Goal: Task Accomplishment & Management: Manage account settings

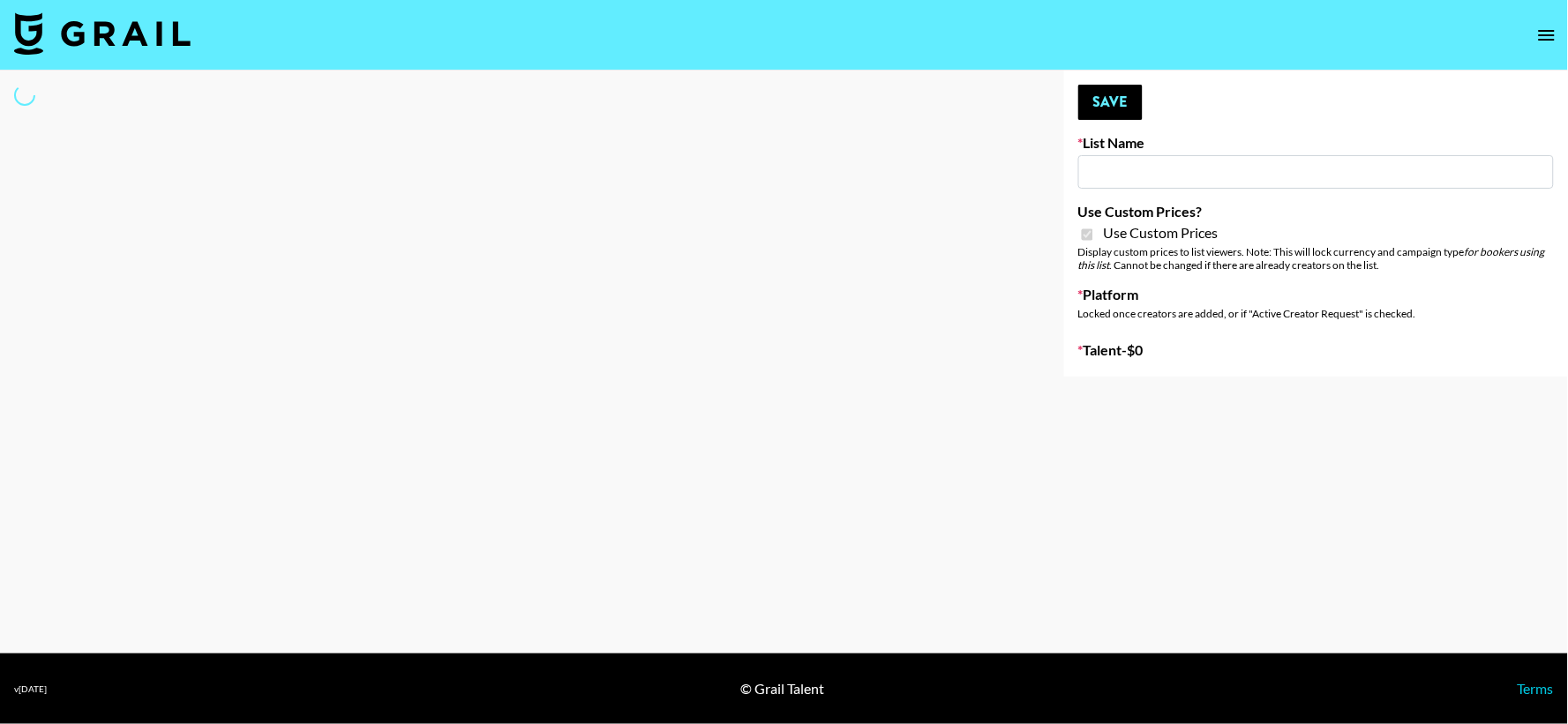
type input "Primal Harvest NEW ([DATE])"
checkbox input "true"
select select "Brand"
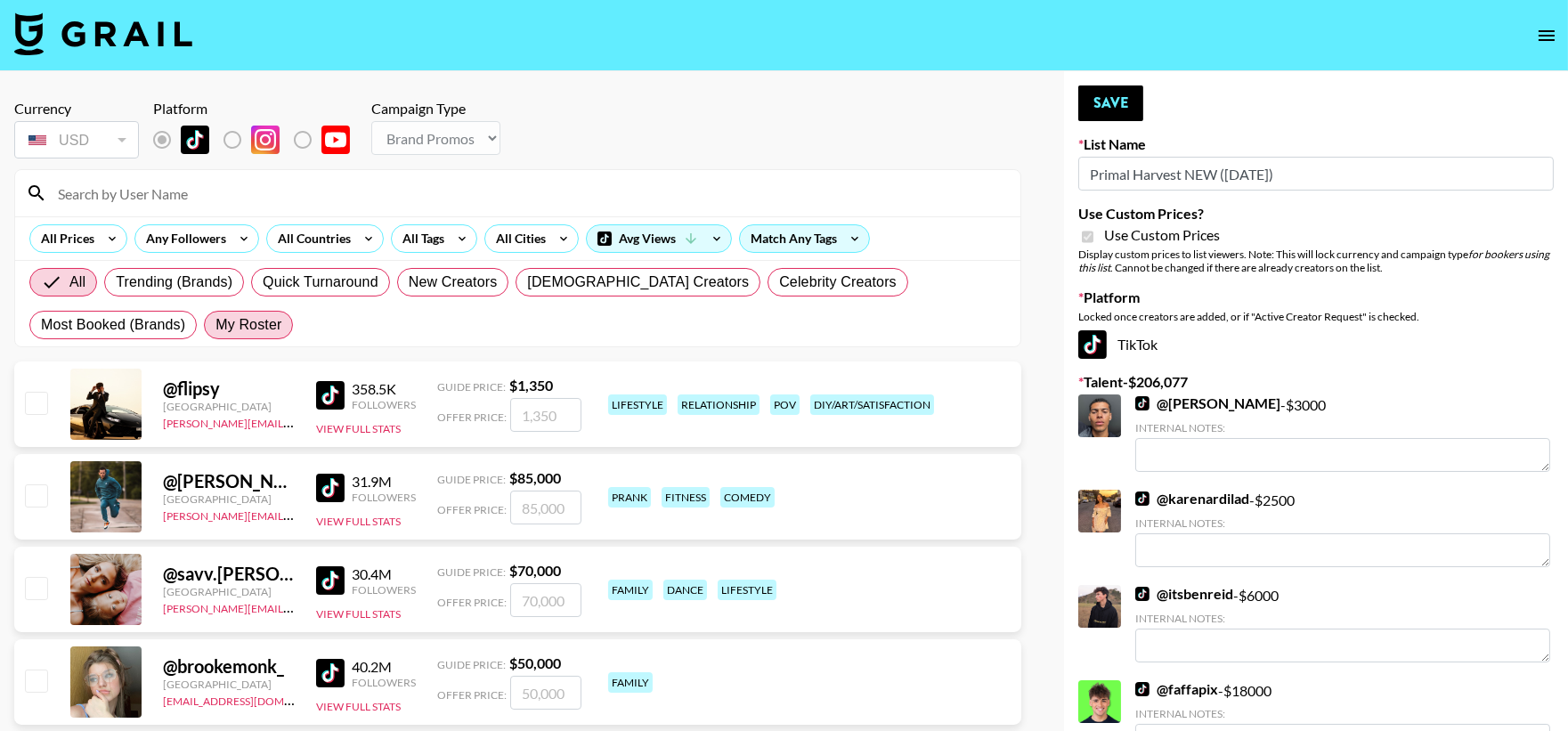
click at [215, 327] on span "My Roster" at bounding box center [248, 325] width 66 height 22
click at [215, 325] on input "My Roster" at bounding box center [215, 325] width 0 height 0
radio input "true"
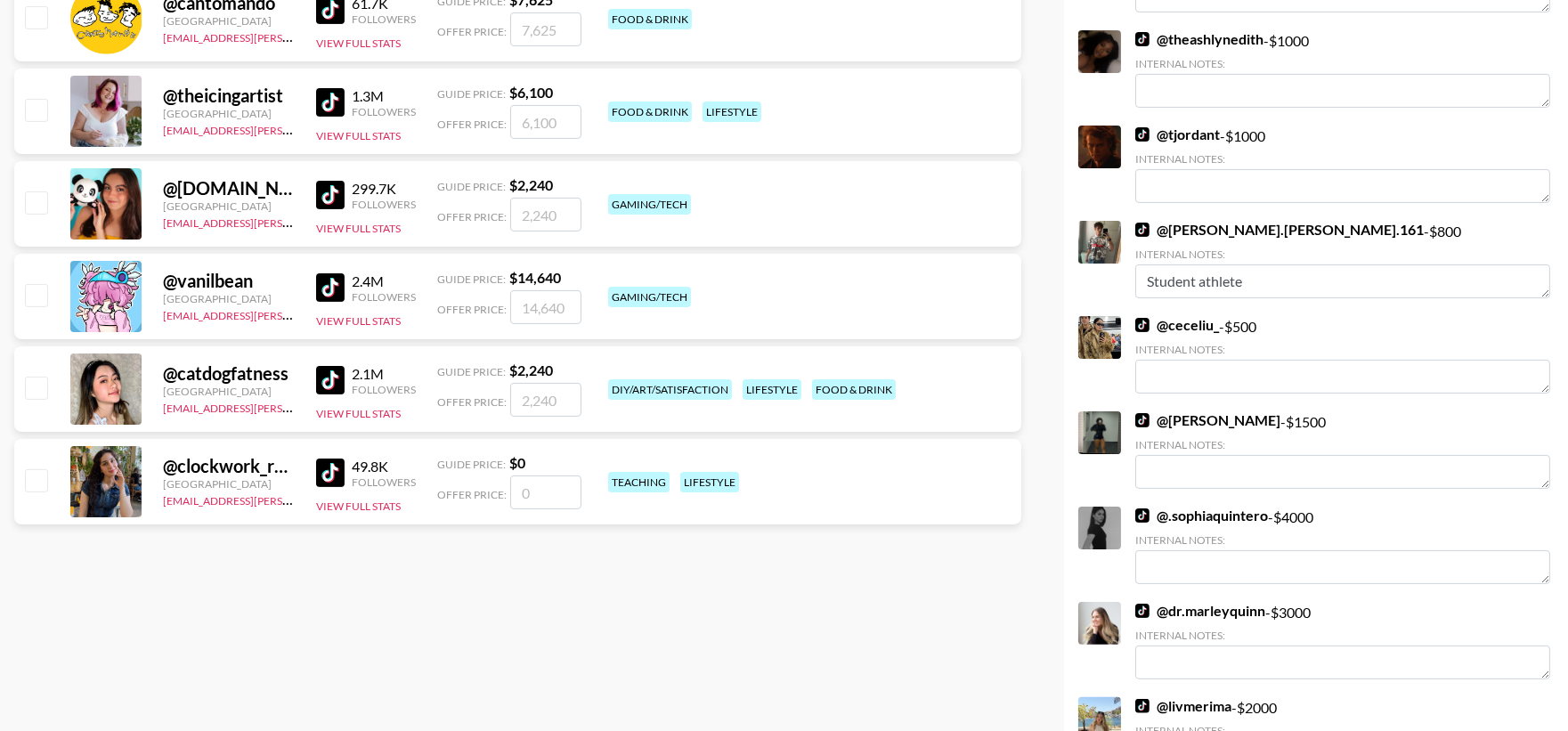
scroll to position [1120, 0]
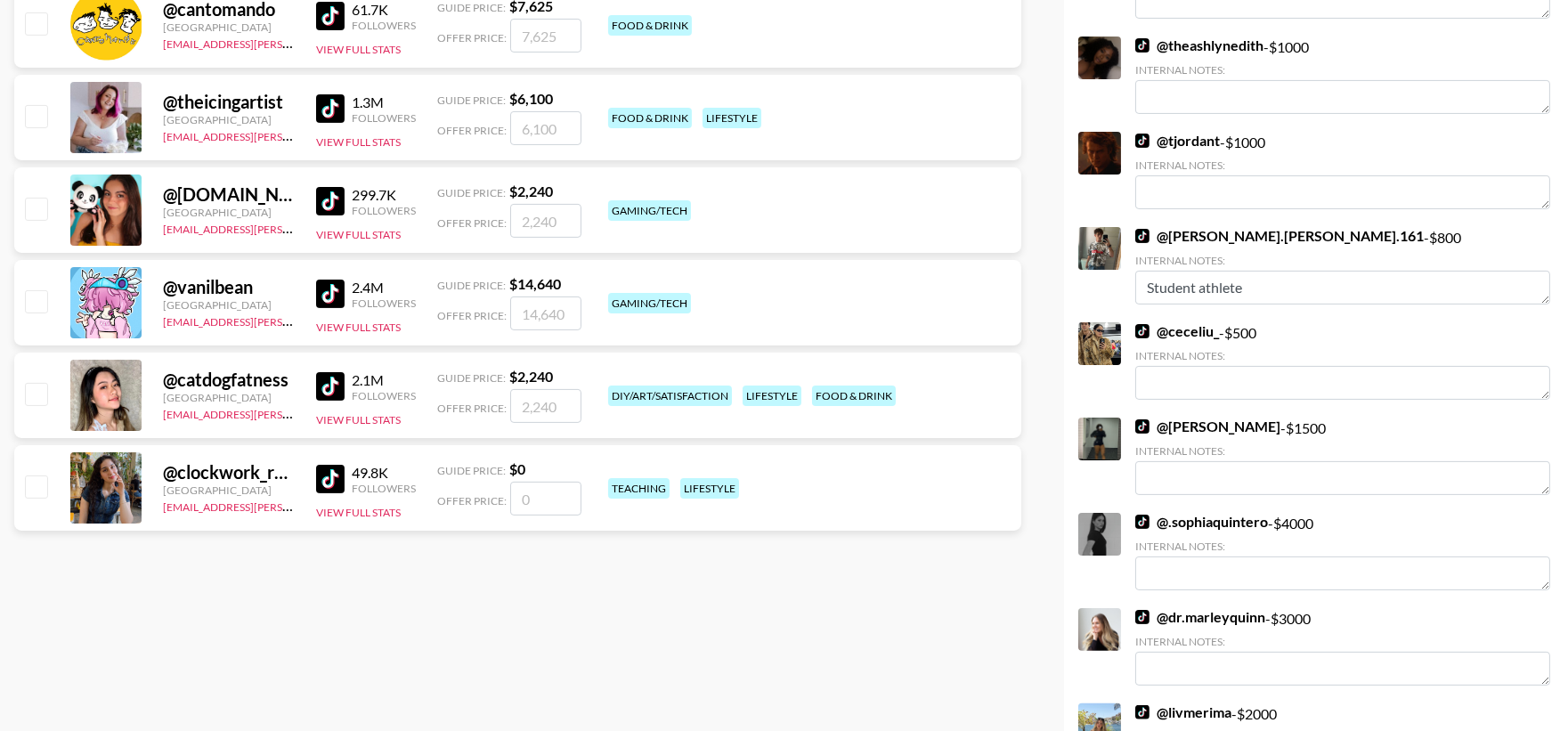
click at [41, 388] on input "checkbox" at bounding box center [35, 394] width 22 height 22
checkbox input "true"
type input "2240"
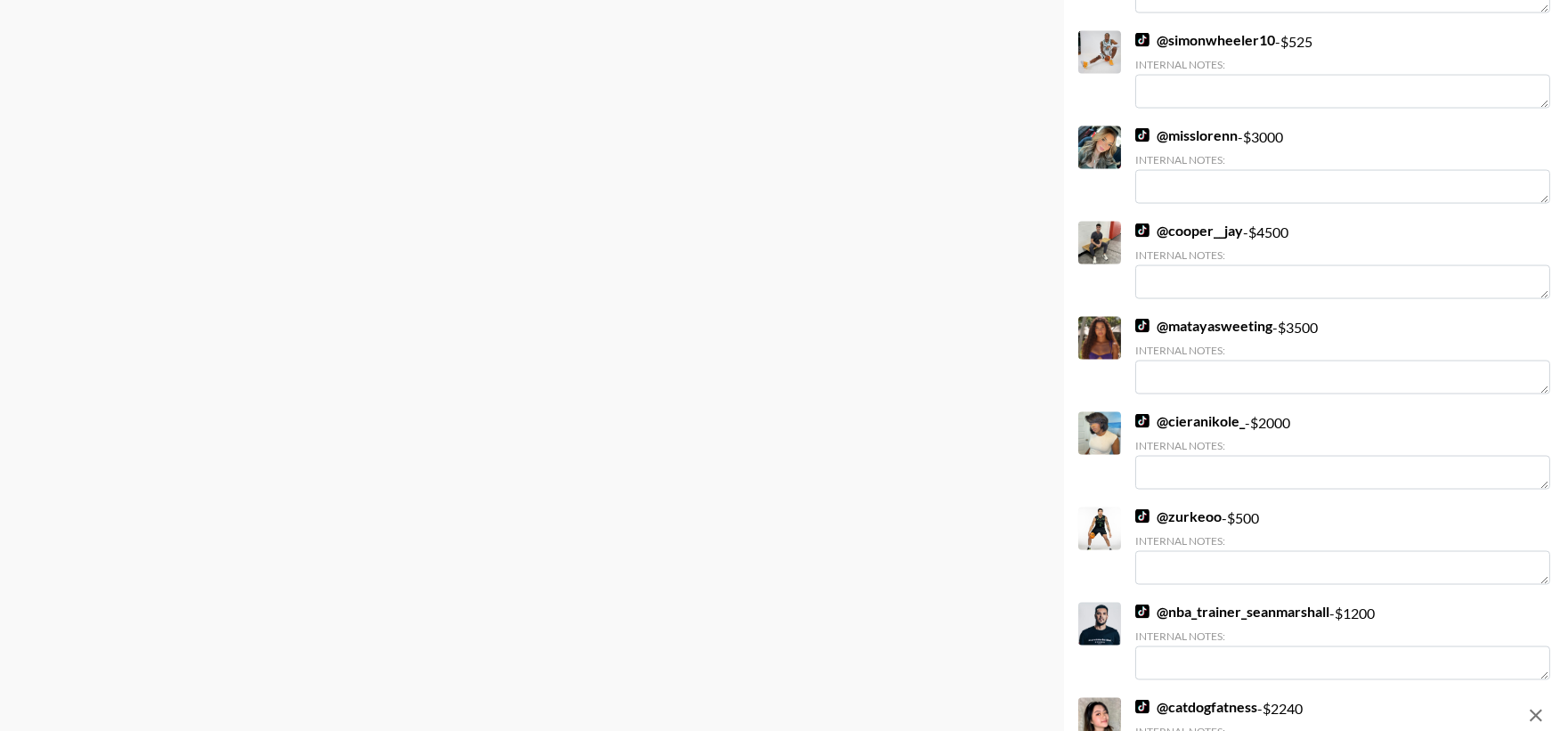
scroll to position [6250, 0]
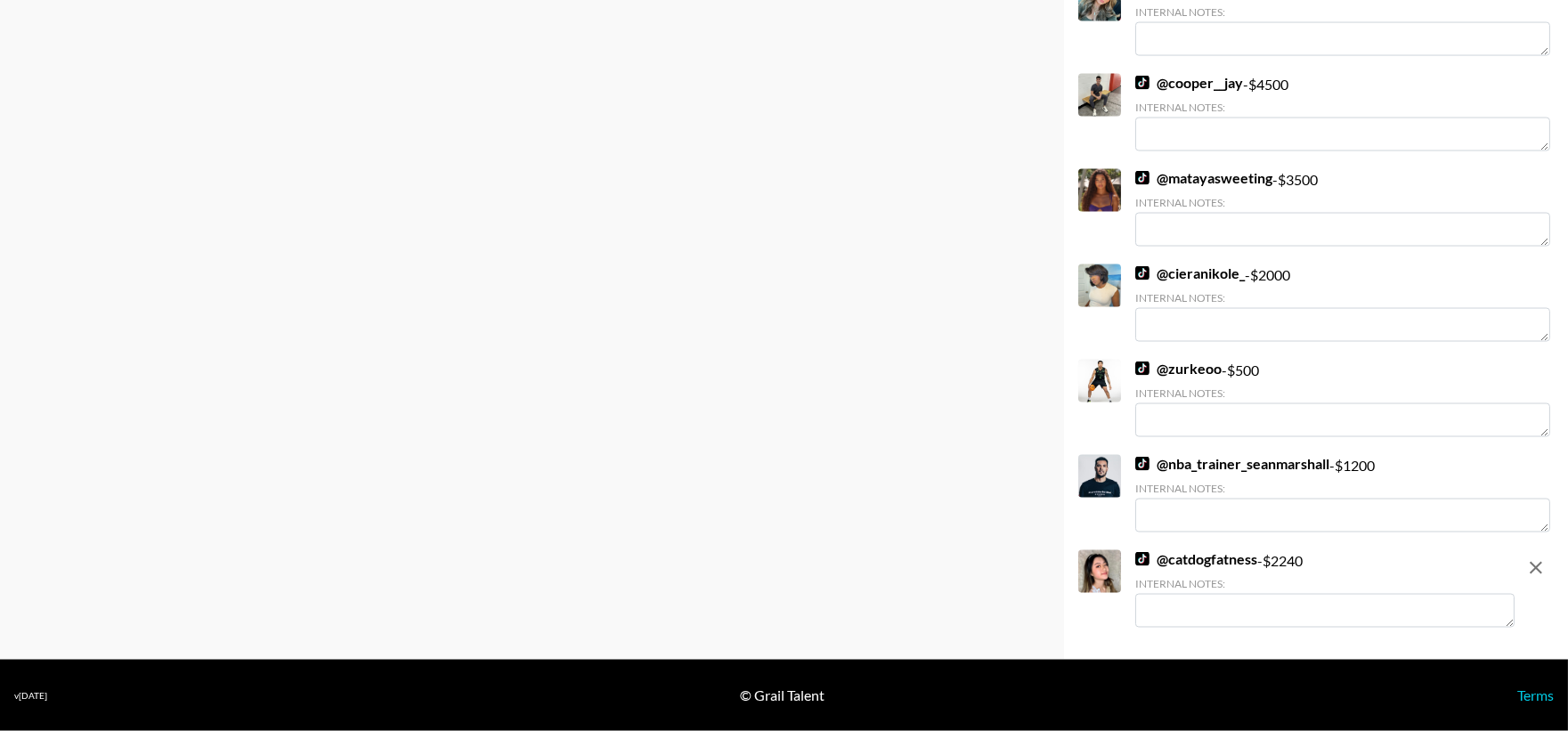
click at [1205, 609] on textarea at bounding box center [1324, 610] width 379 height 34
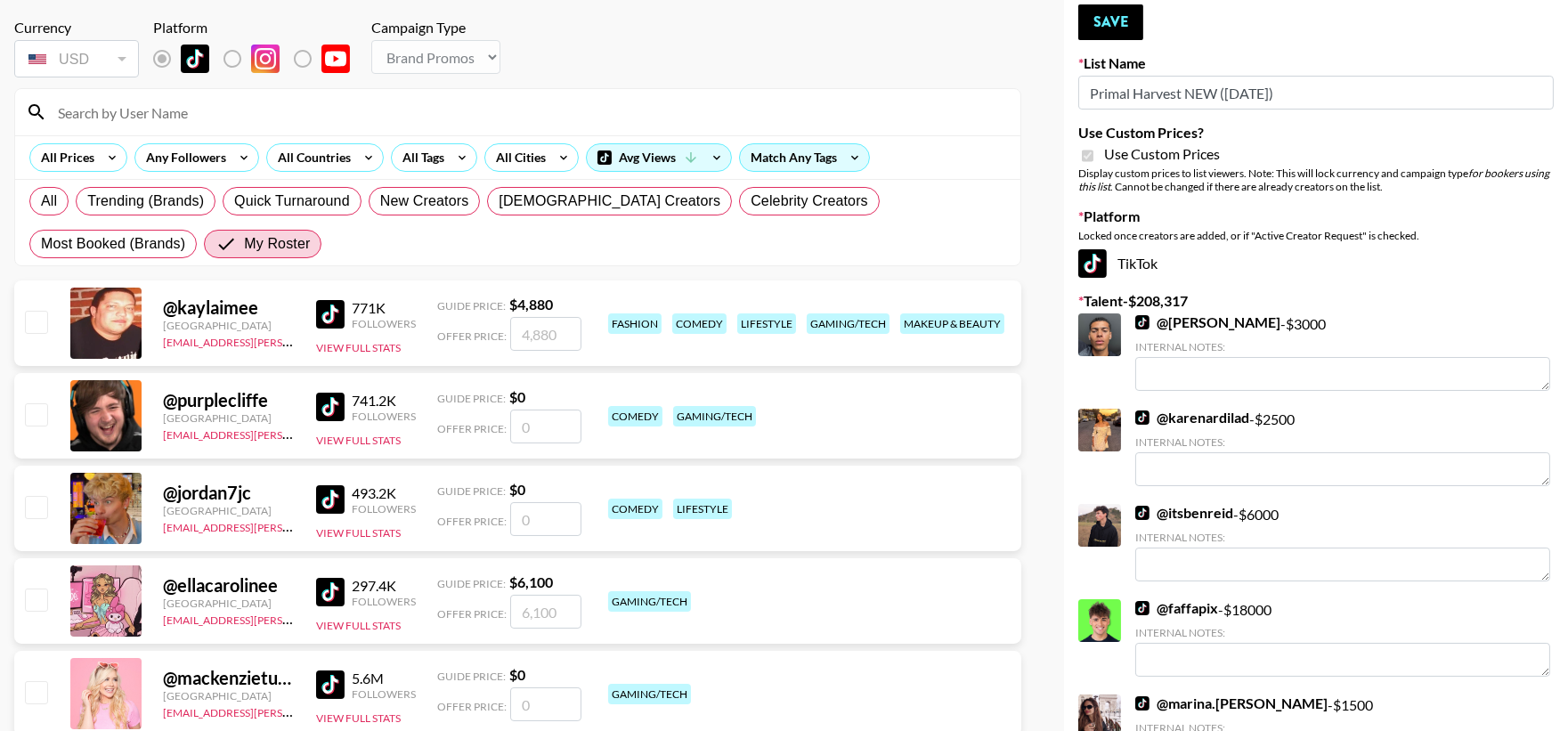
scroll to position [0, 0]
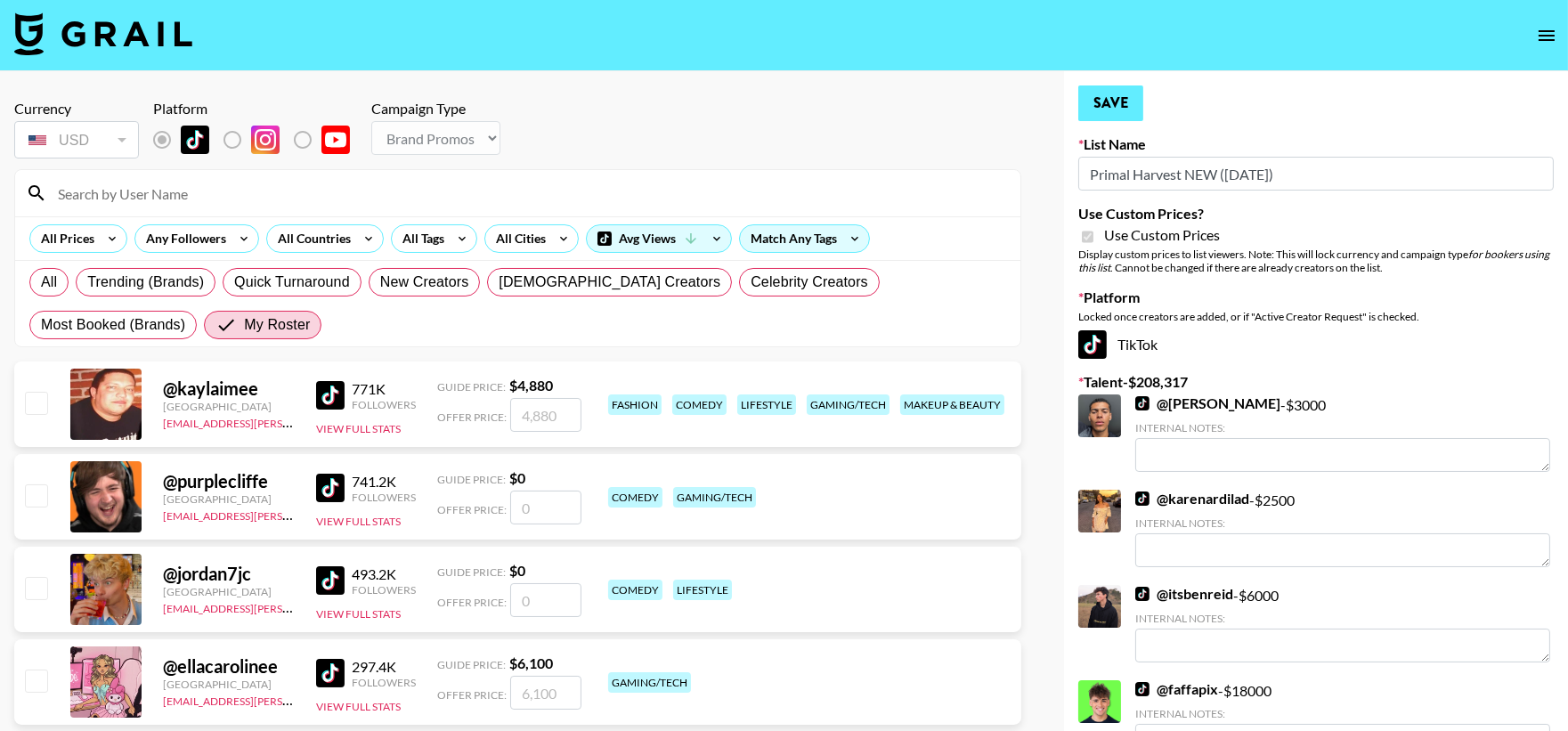
type textarea "She is based in the [GEOGRAPHIC_DATA]!"
click at [1116, 110] on button "Save" at bounding box center [1111, 103] width 65 height 35
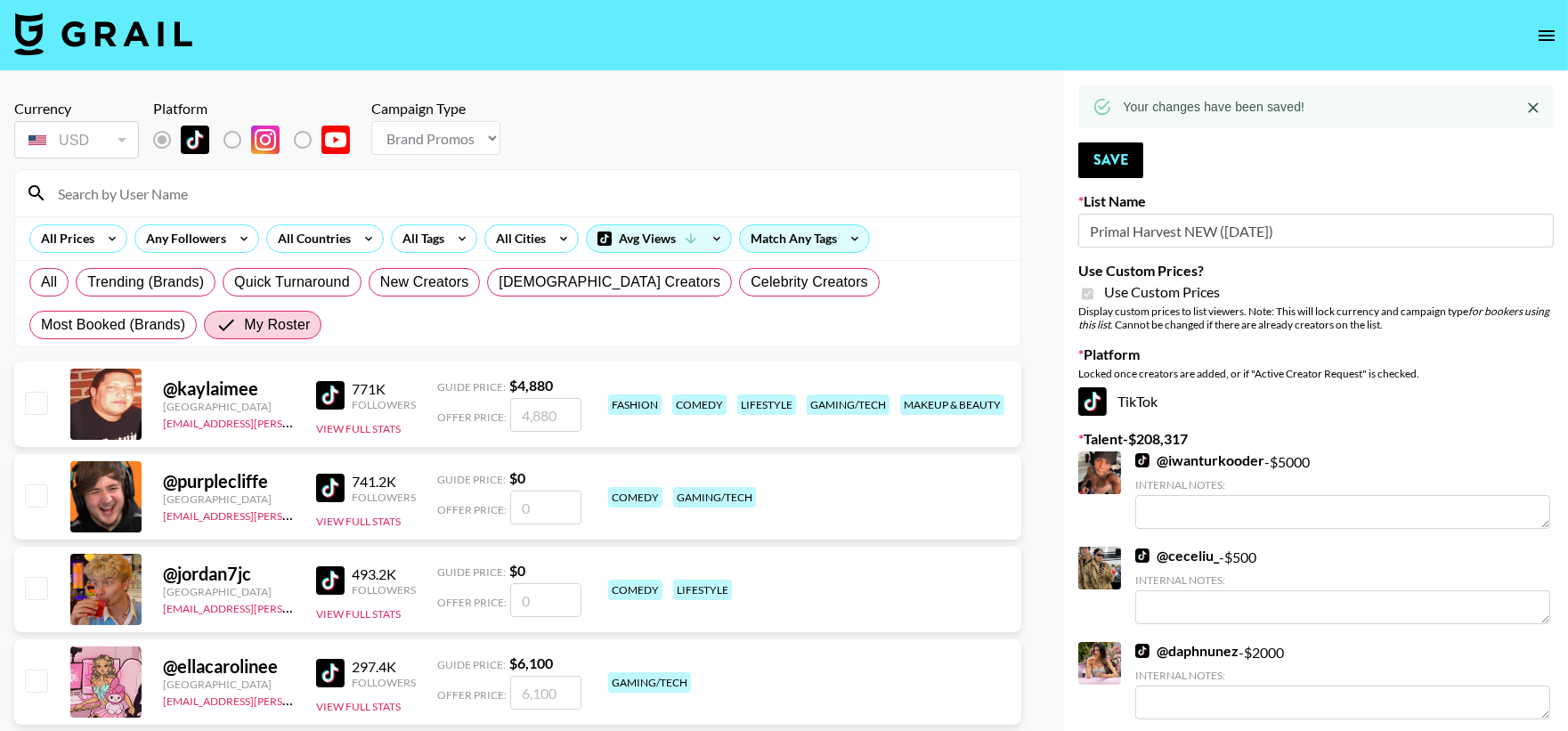
checkbox input "true"
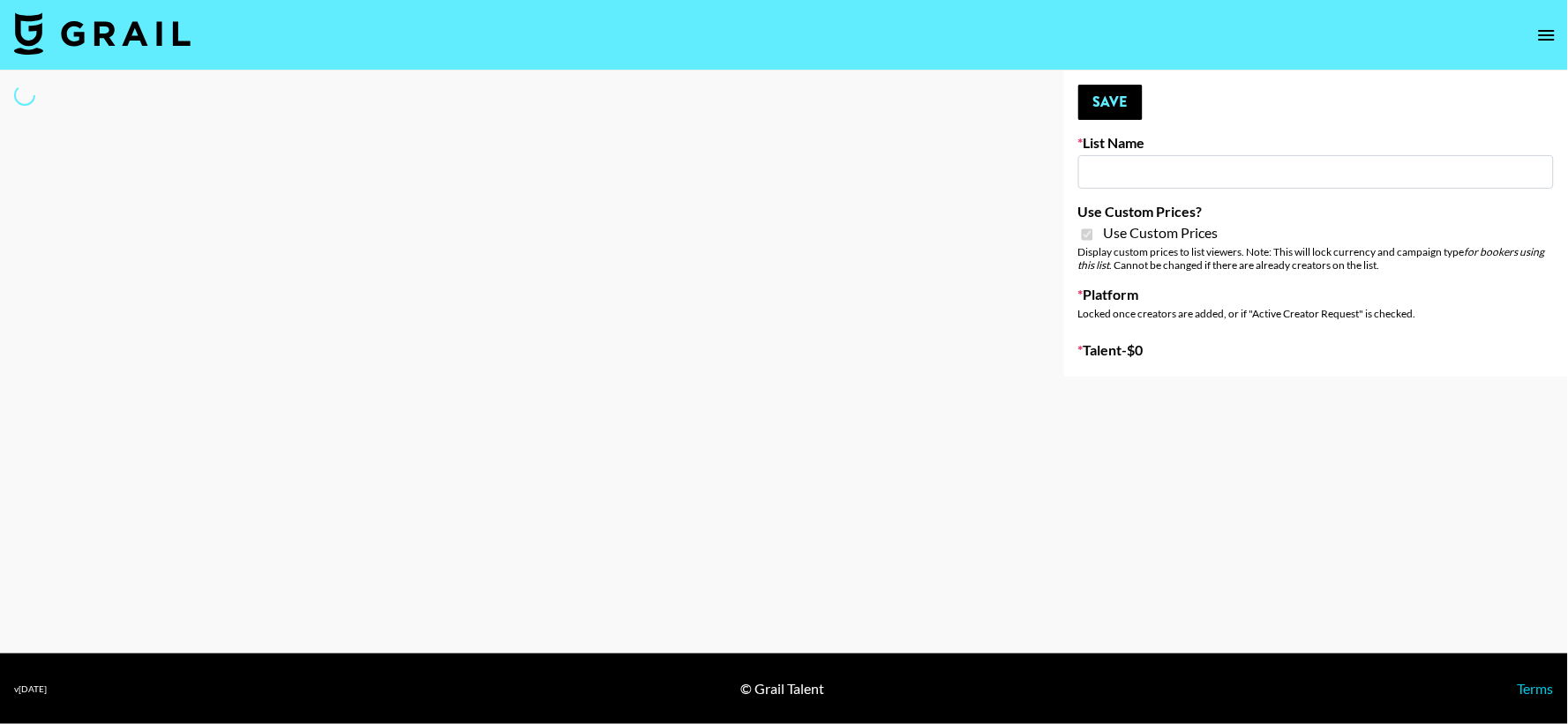
type input "Primal Harvest NEW ([DATE])"
checkbox input "true"
select select "Brand"
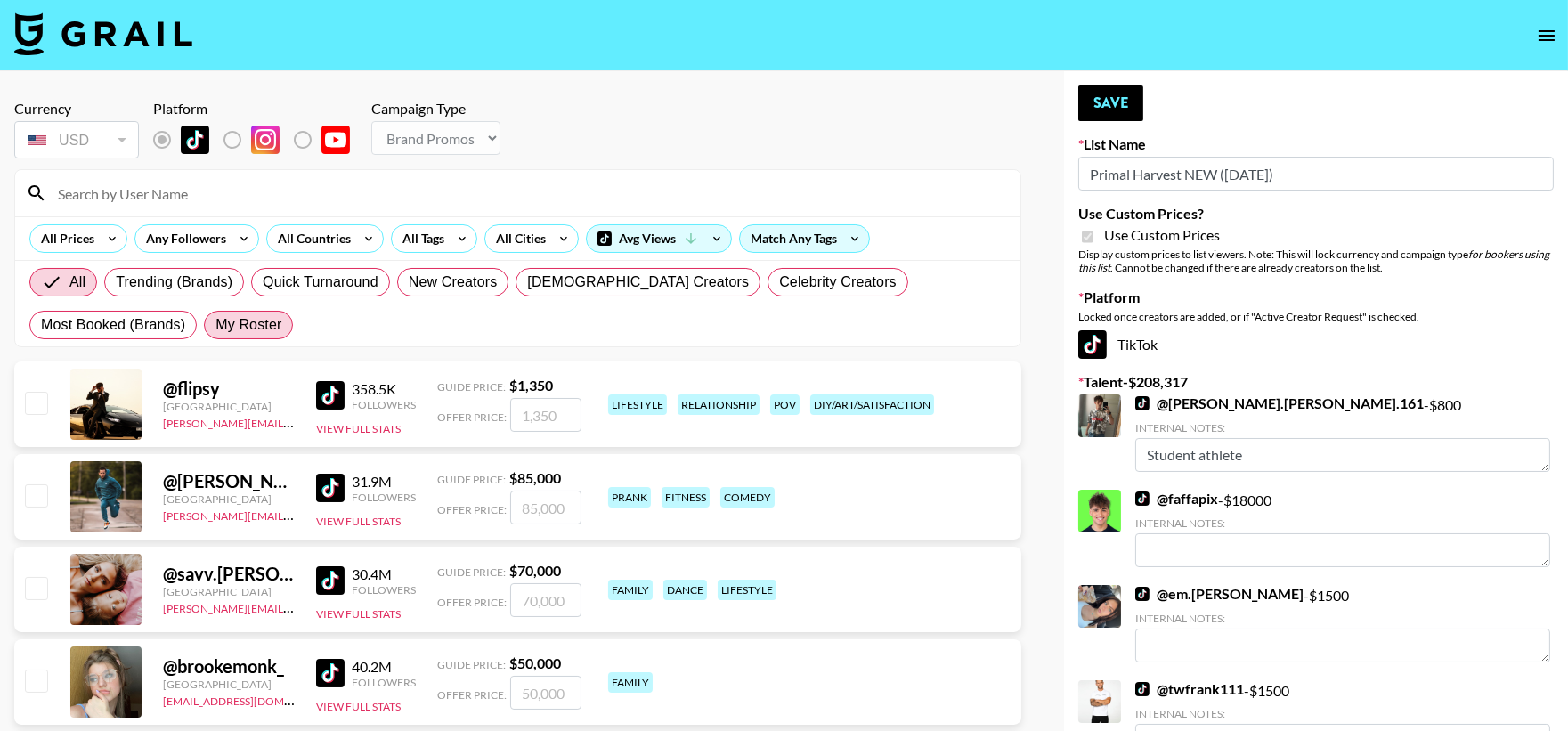
click at [215, 321] on span "My Roster" at bounding box center [248, 325] width 66 height 22
click at [215, 325] on input "My Roster" at bounding box center [215, 325] width 0 height 0
radio input "true"
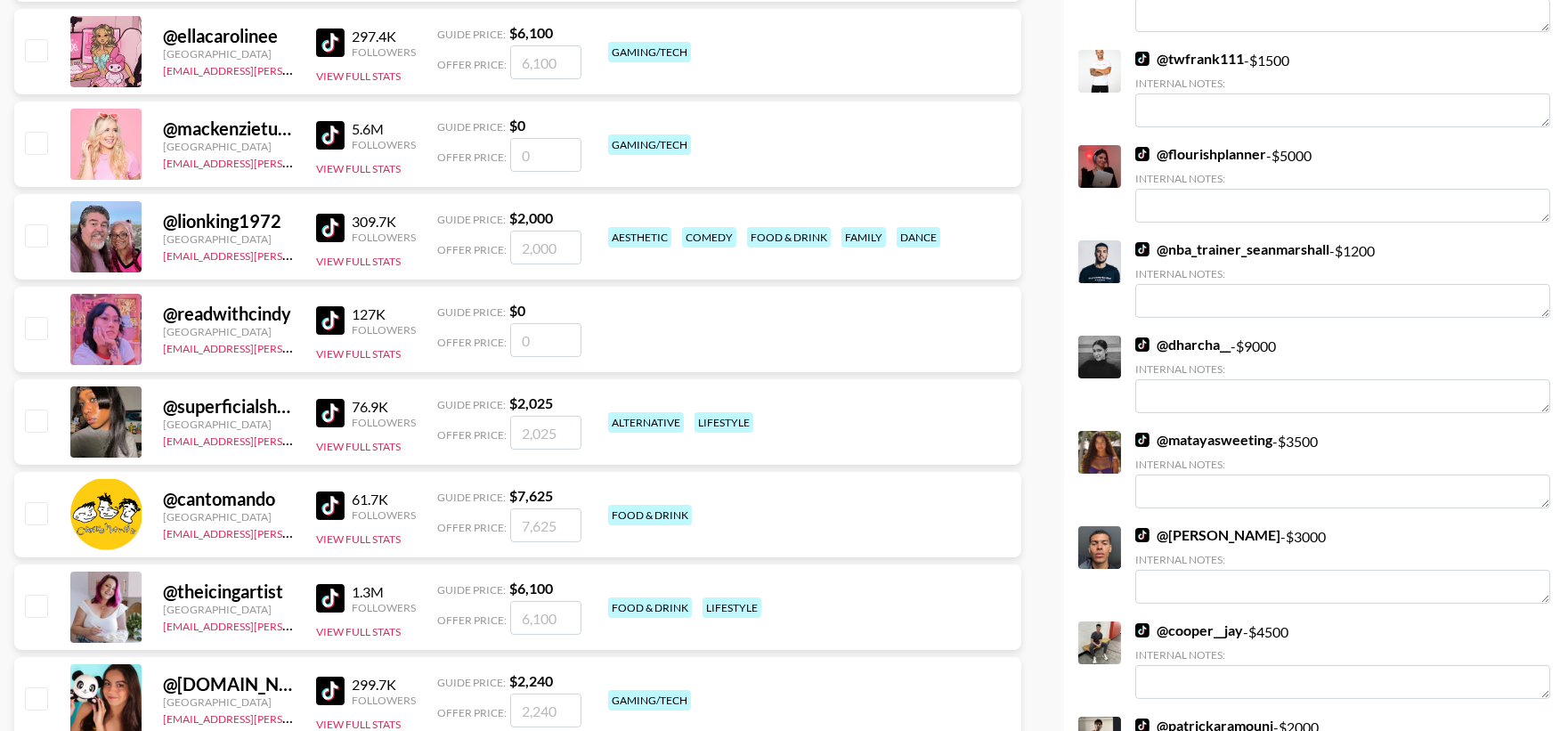
scroll to position [633, 0]
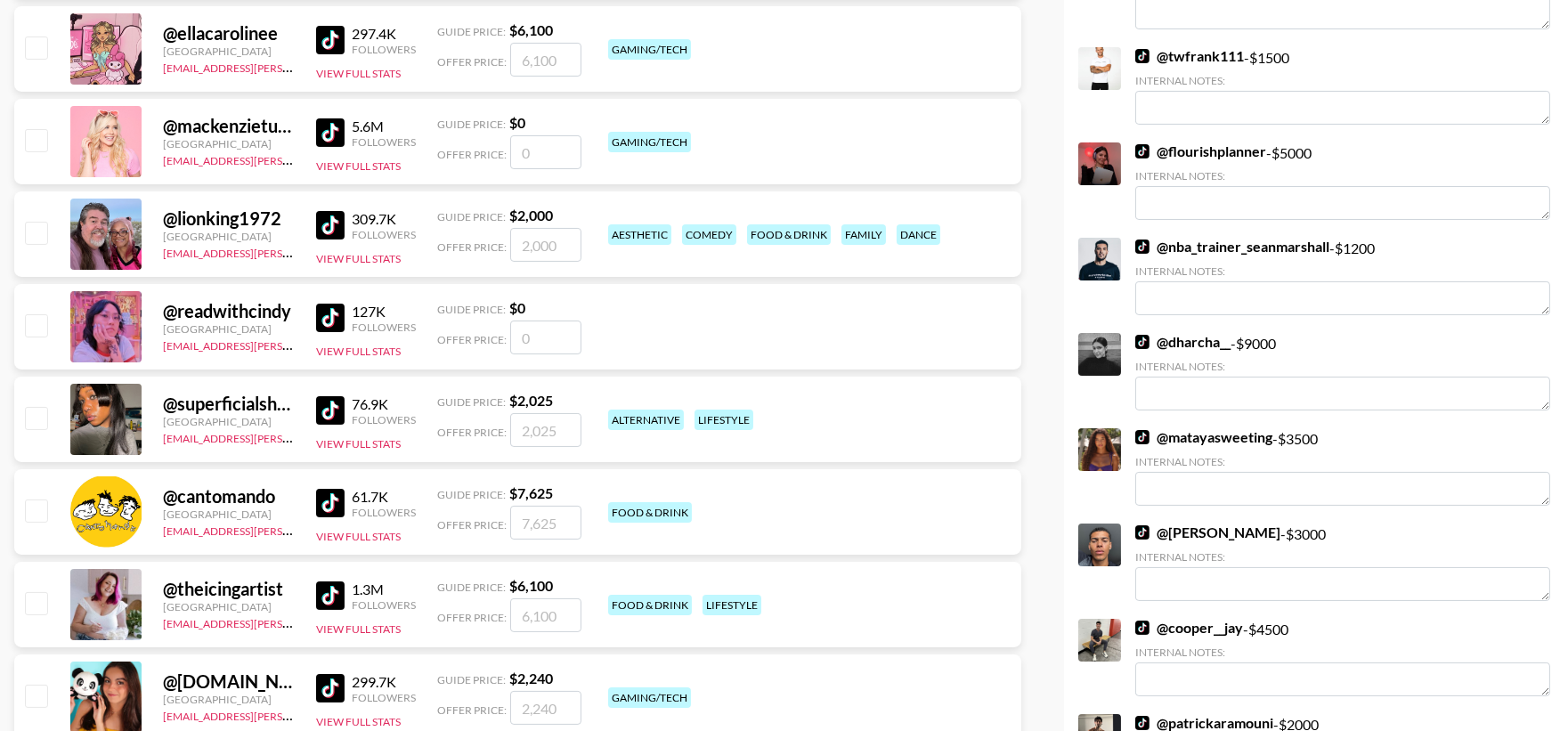
click at [31, 234] on input "checkbox" at bounding box center [35, 232] width 22 height 22
checkbox input "true"
type input "2000"
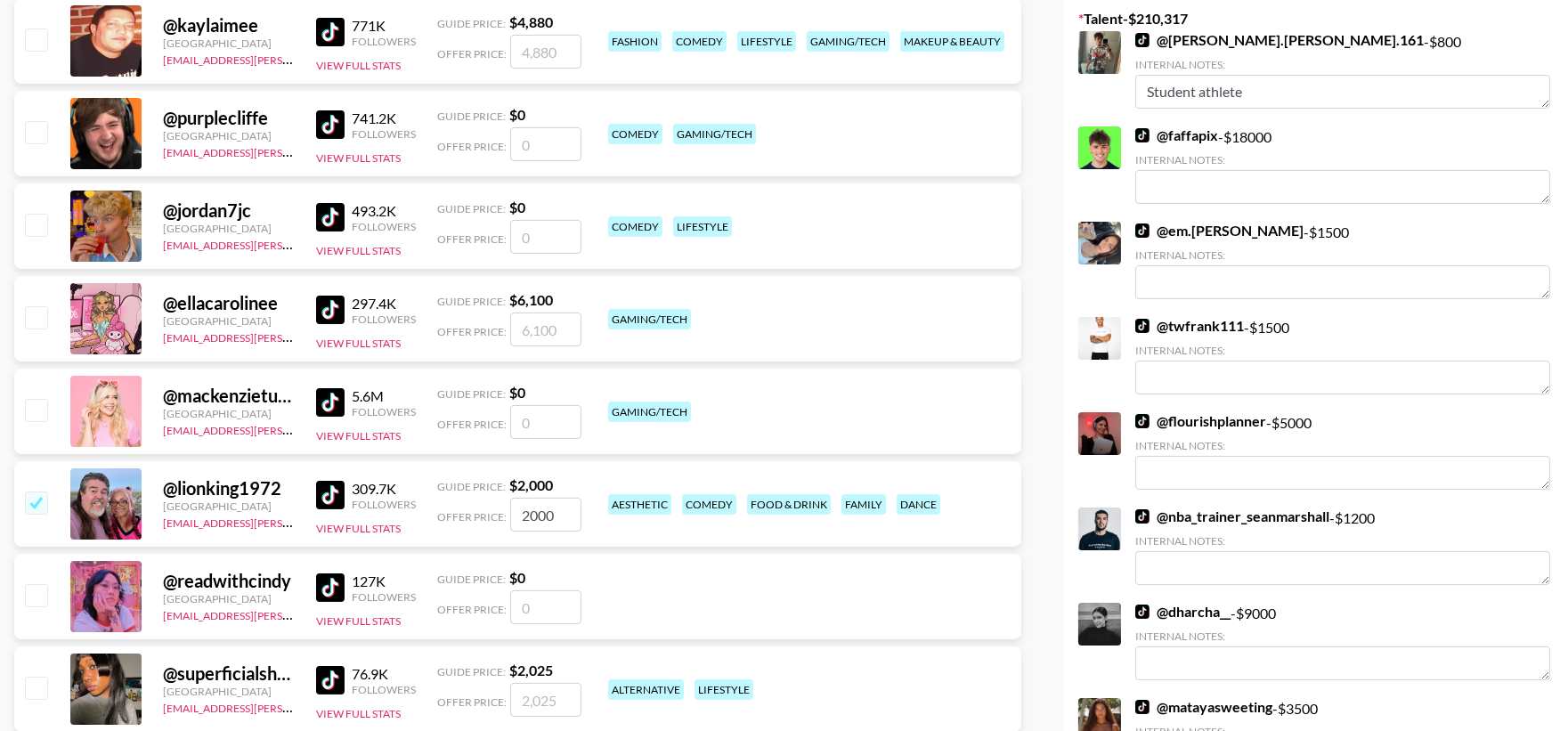
scroll to position [0, 0]
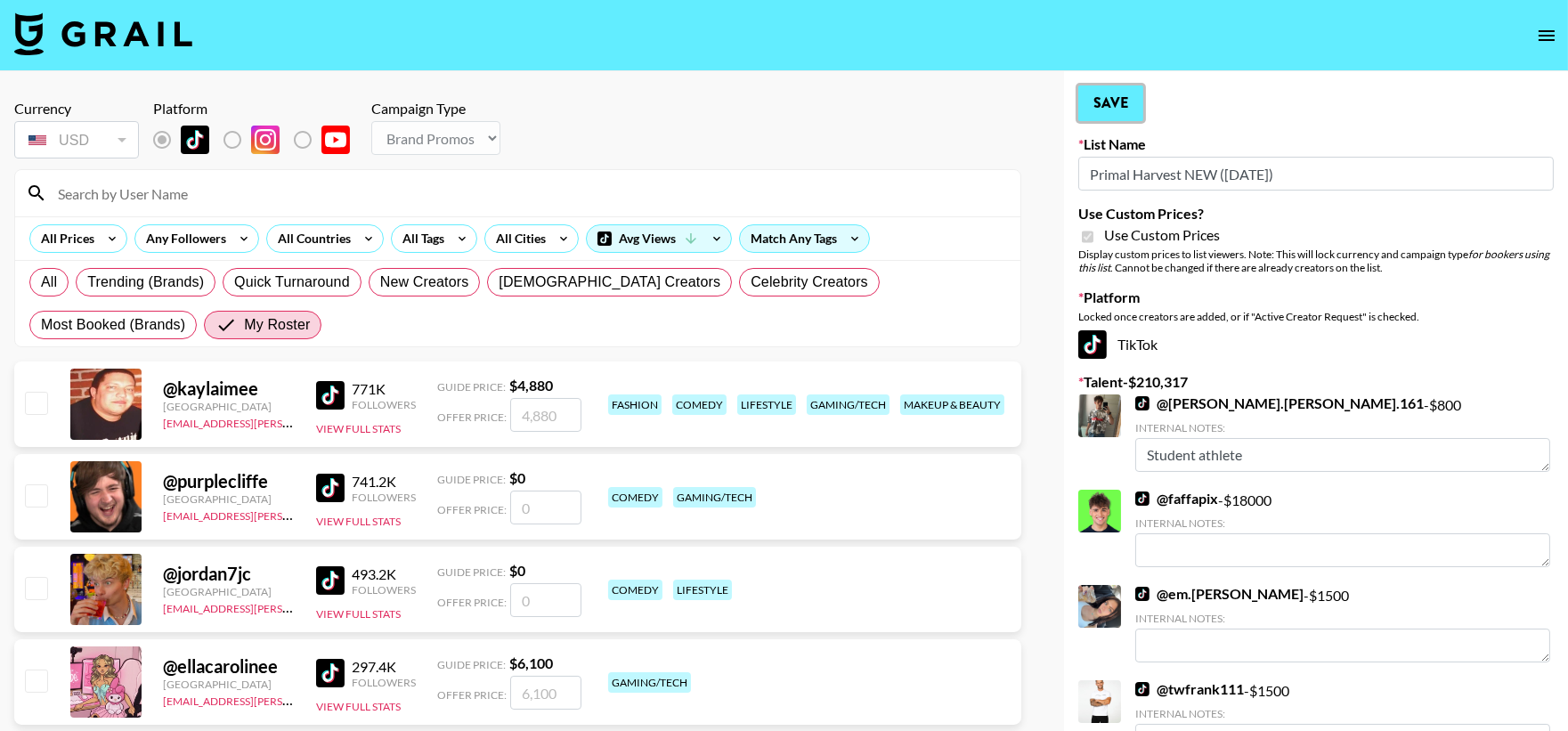
click at [1106, 93] on button "Save" at bounding box center [1111, 103] width 65 height 35
